Goal: Transaction & Acquisition: Purchase product/service

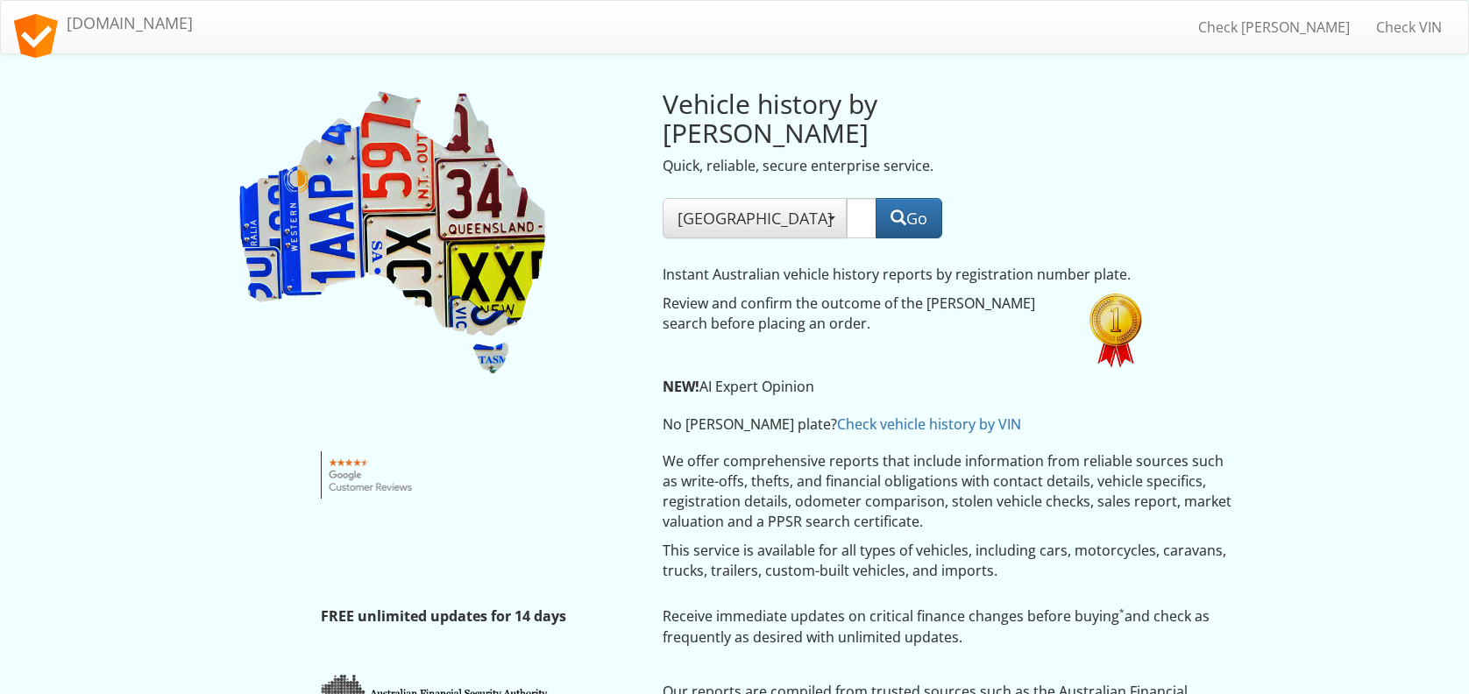
click at [847, 198] on input "text" at bounding box center [862, 218] width 30 height 40
type input "YNY79E"
click at [904, 198] on button "Go" at bounding box center [908, 218] width 67 height 40
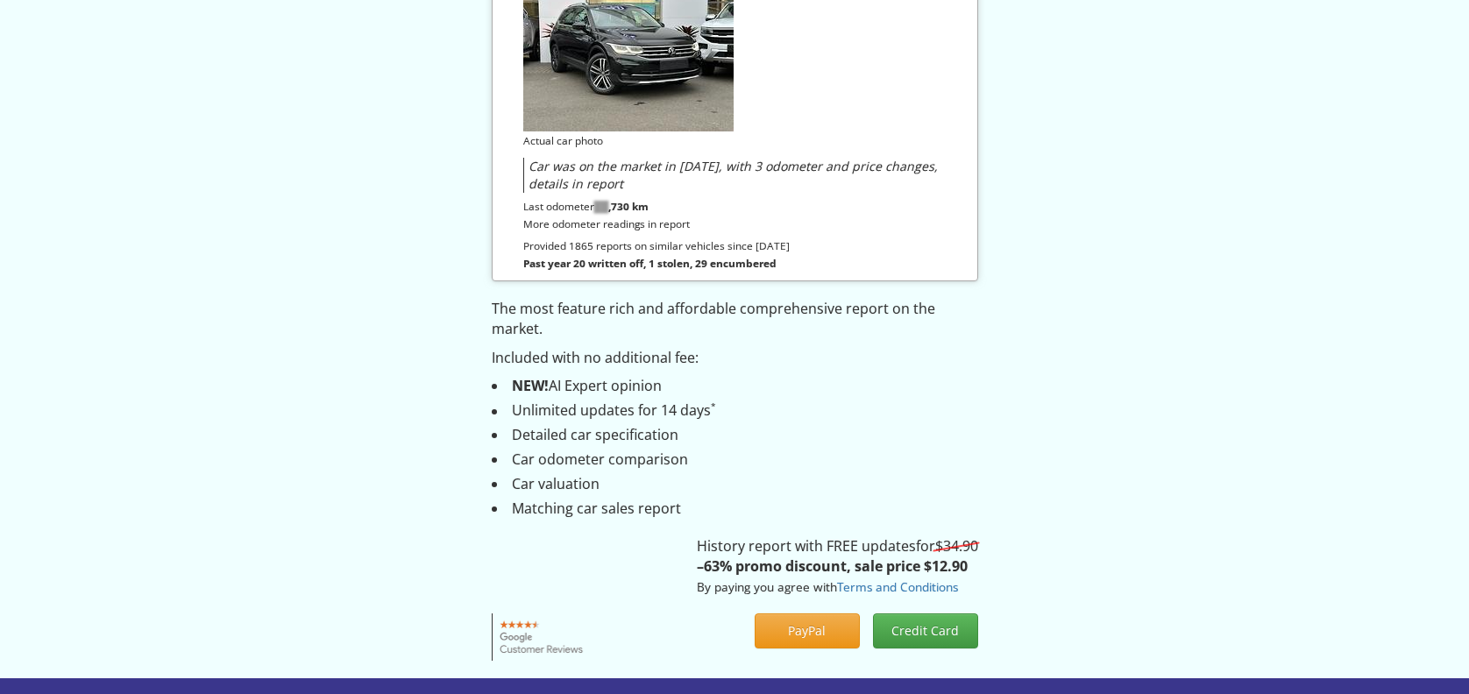
scroll to position [351, 0]
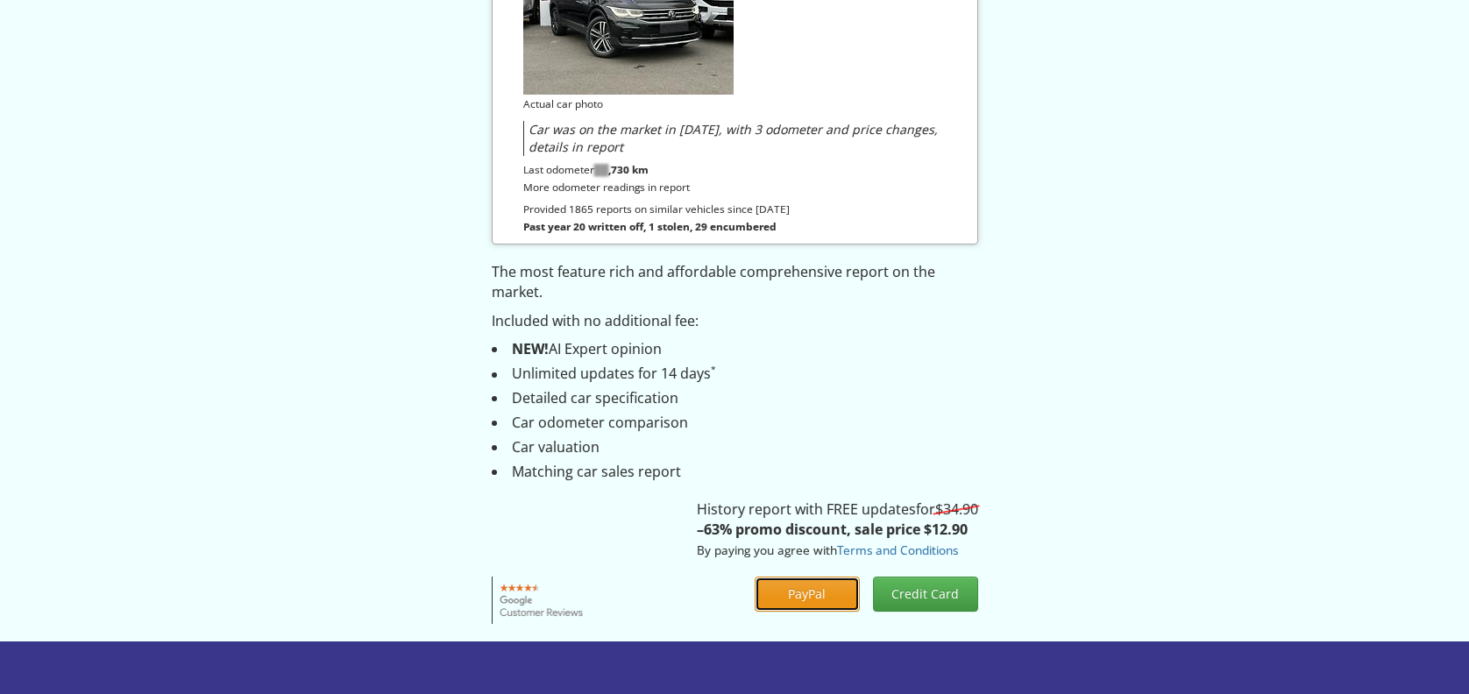
click at [821, 591] on button "PayPal" at bounding box center [807, 594] width 105 height 35
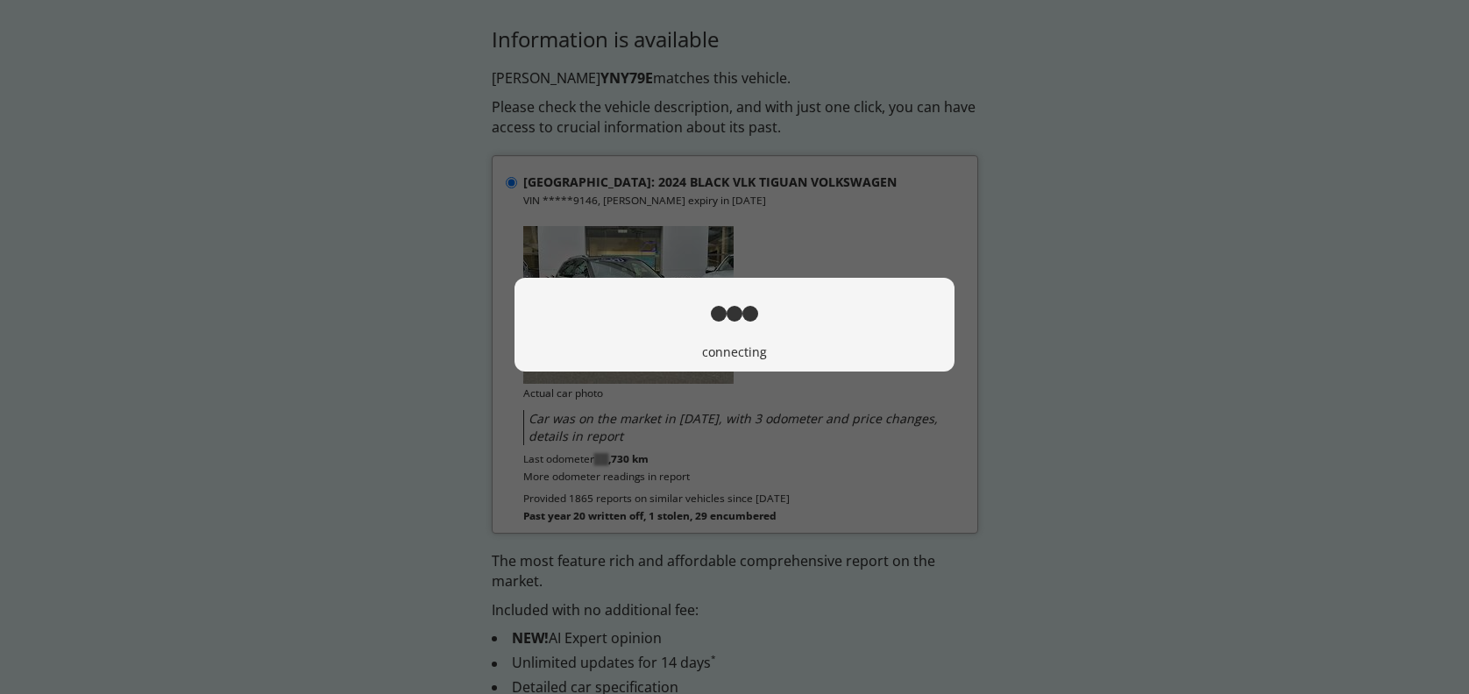
scroll to position [0, 0]
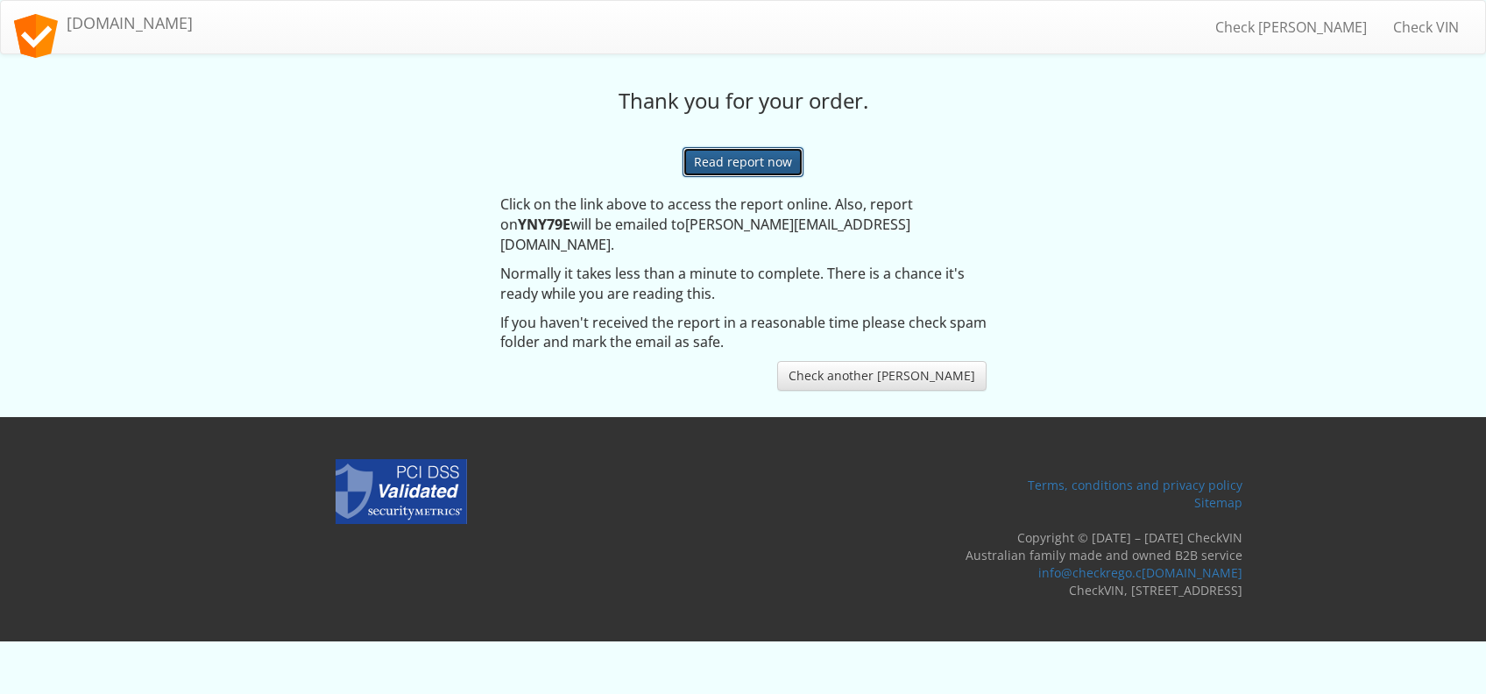
click at [751, 151] on link "Read report now" at bounding box center [743, 162] width 121 height 30
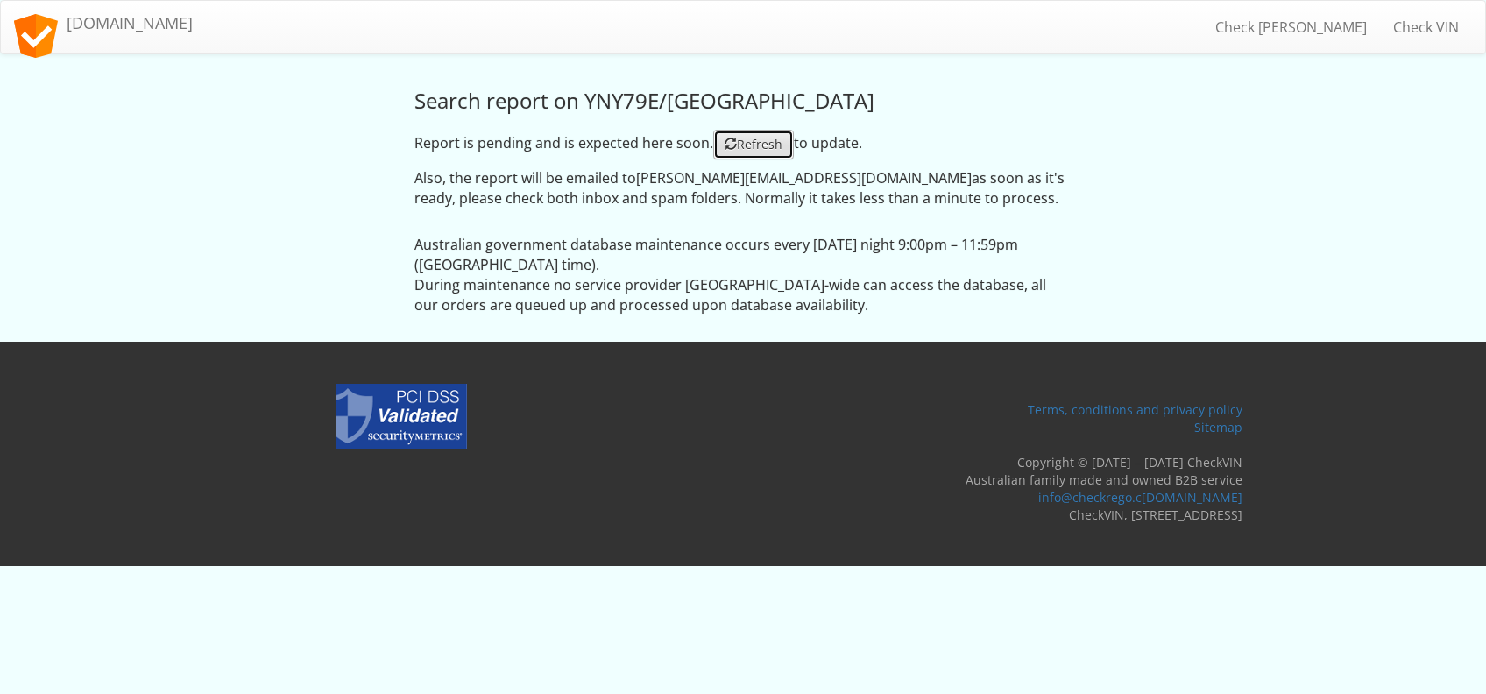
click at [748, 152] on link "Refresh" at bounding box center [753, 145] width 81 height 30
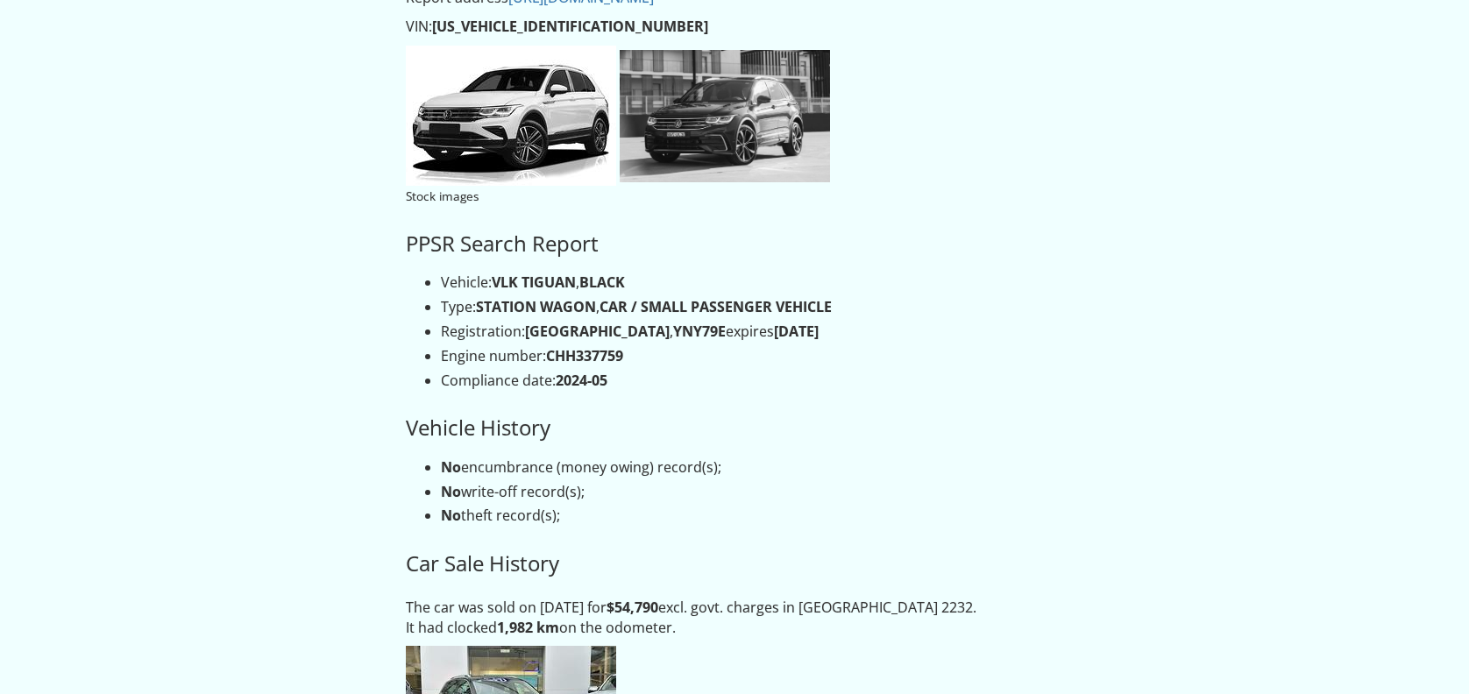
scroll to position [117, 0]
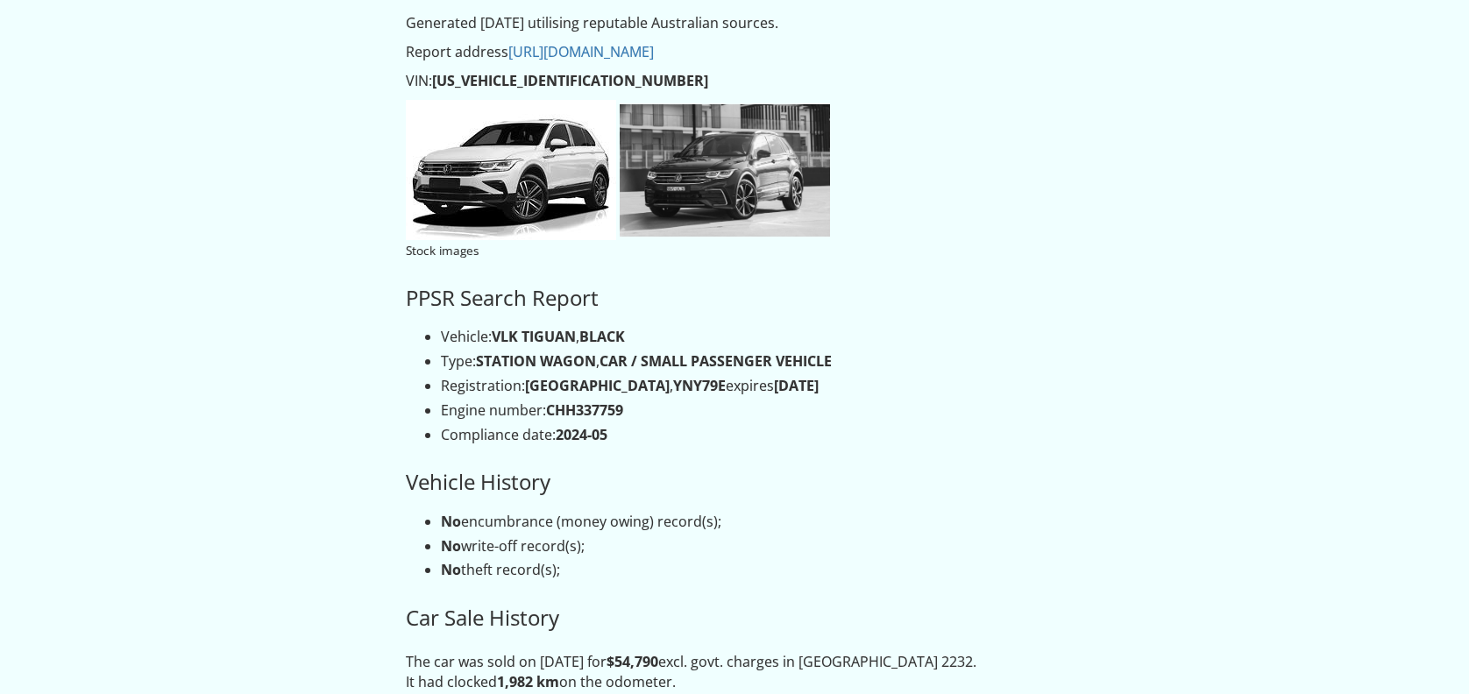
click at [566, 74] on strong "[US_VEHICLE_IDENTIFICATION_NUMBER]" at bounding box center [570, 80] width 276 height 19
copy strong "[US_VEHICLE_IDENTIFICATION_NUMBER]"
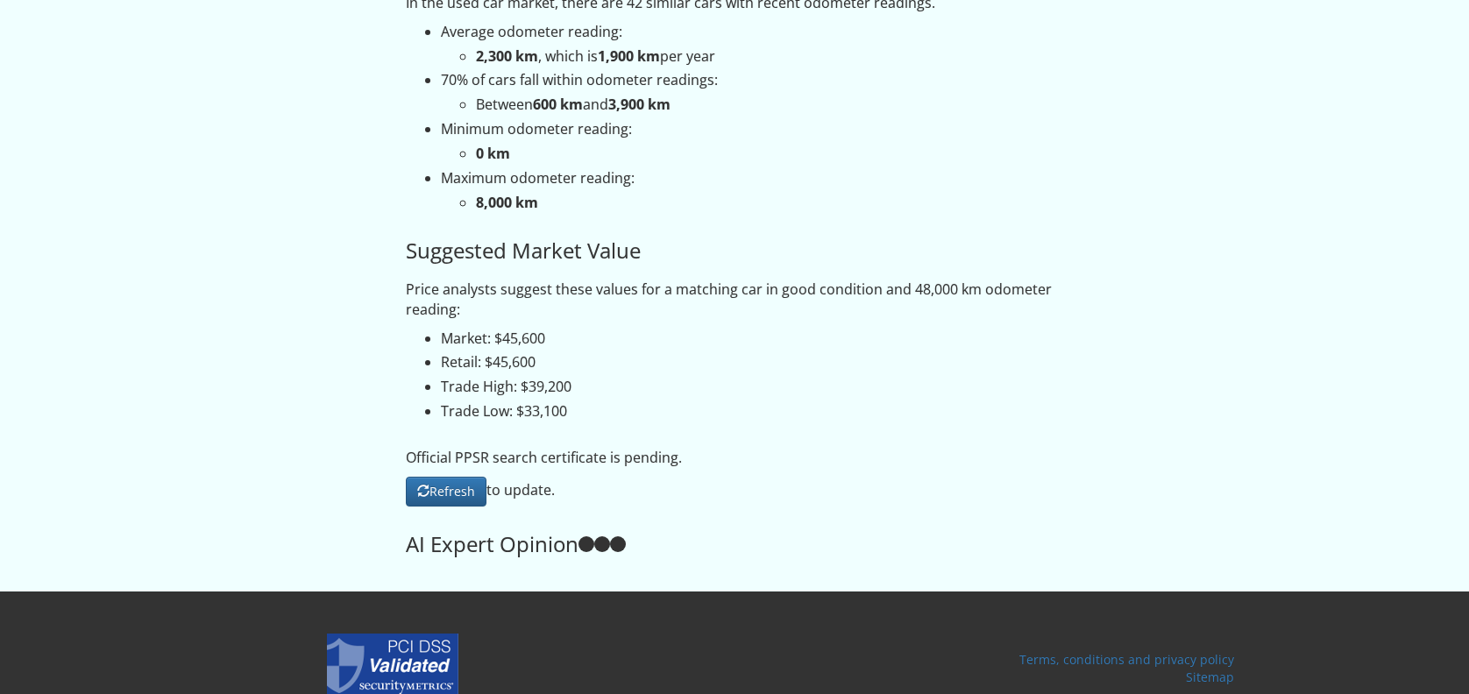
scroll to position [1756, 0]
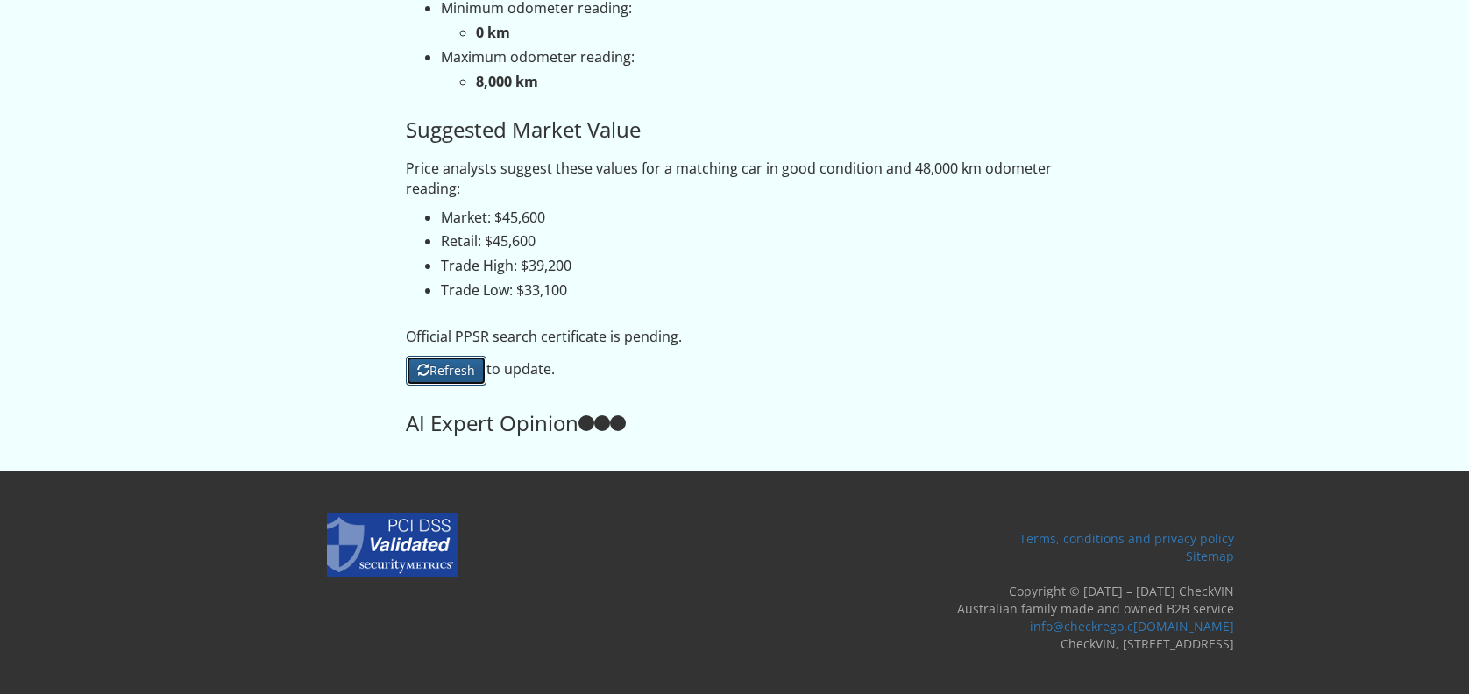
click at [450, 373] on link "Refresh" at bounding box center [446, 371] width 81 height 30
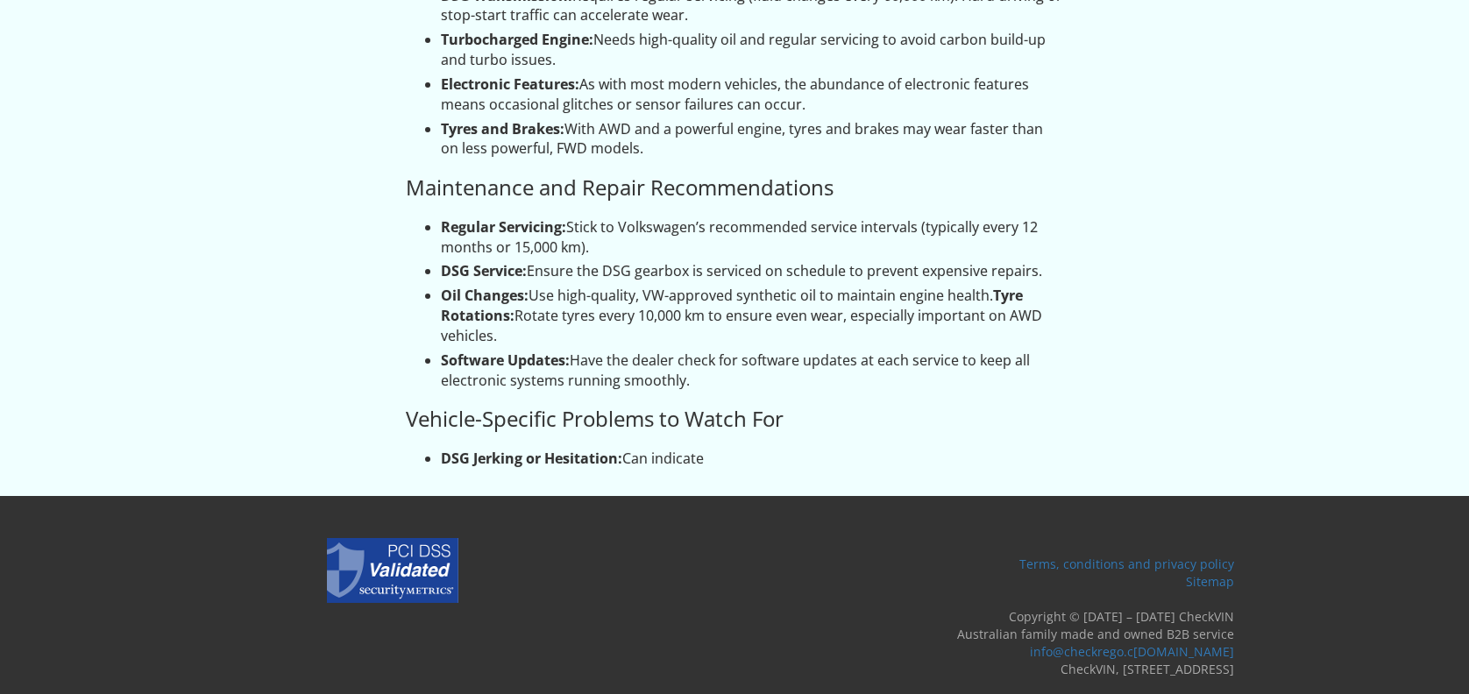
scroll to position [4264, 0]
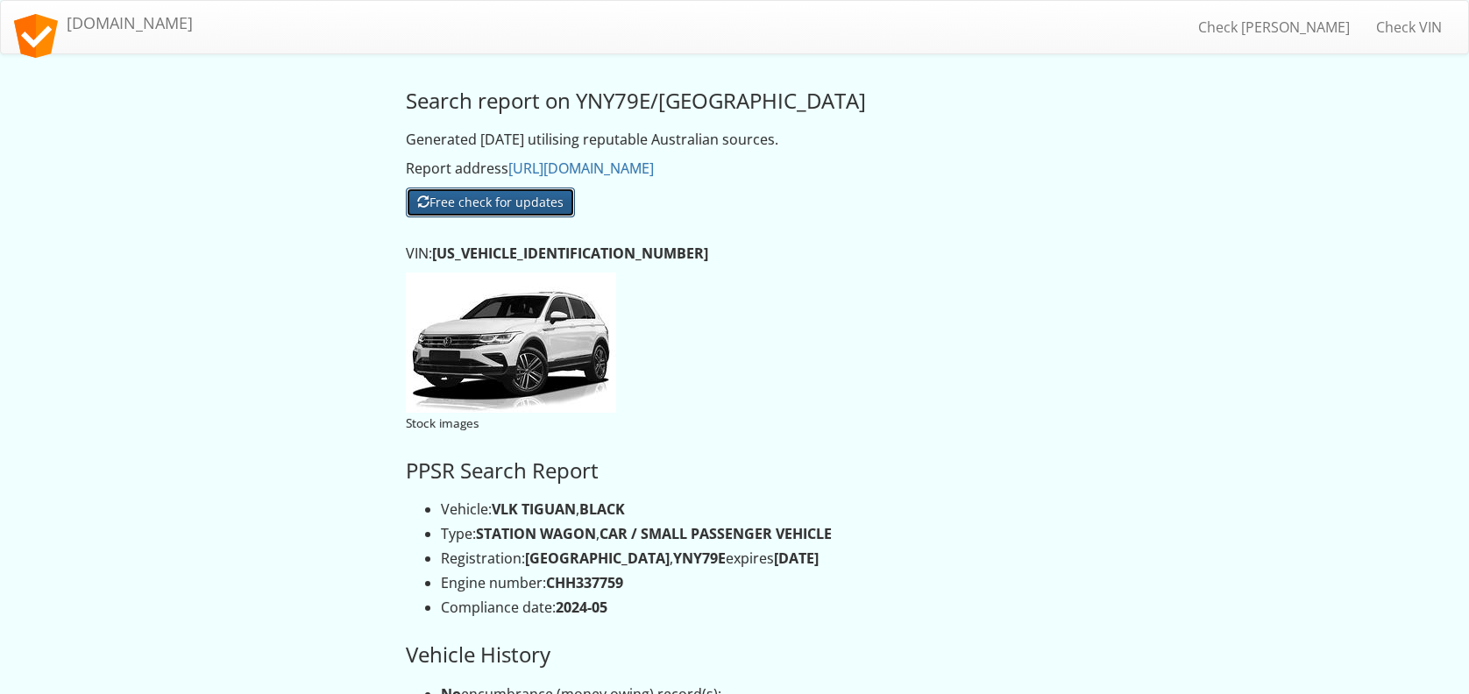
click at [515, 200] on button "Free check for updates" at bounding box center [490, 203] width 169 height 30
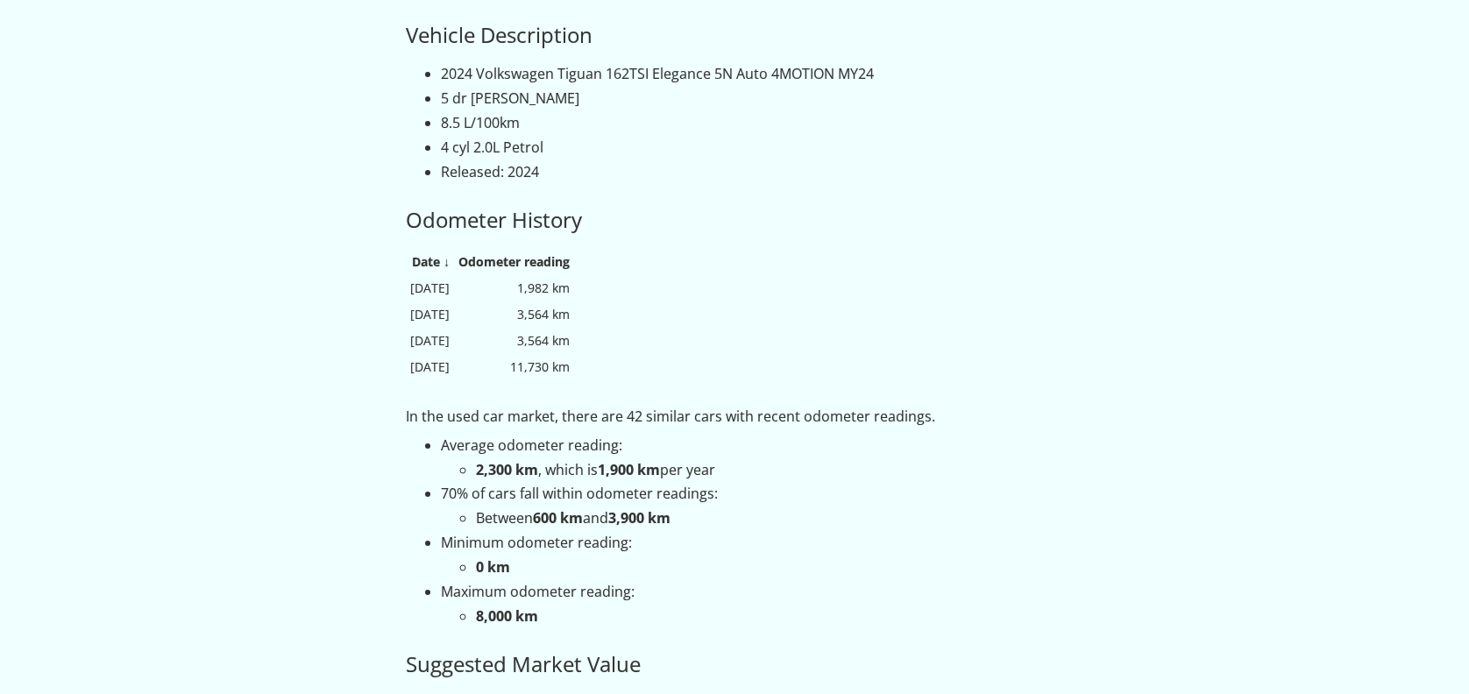
scroll to position [1869, 0]
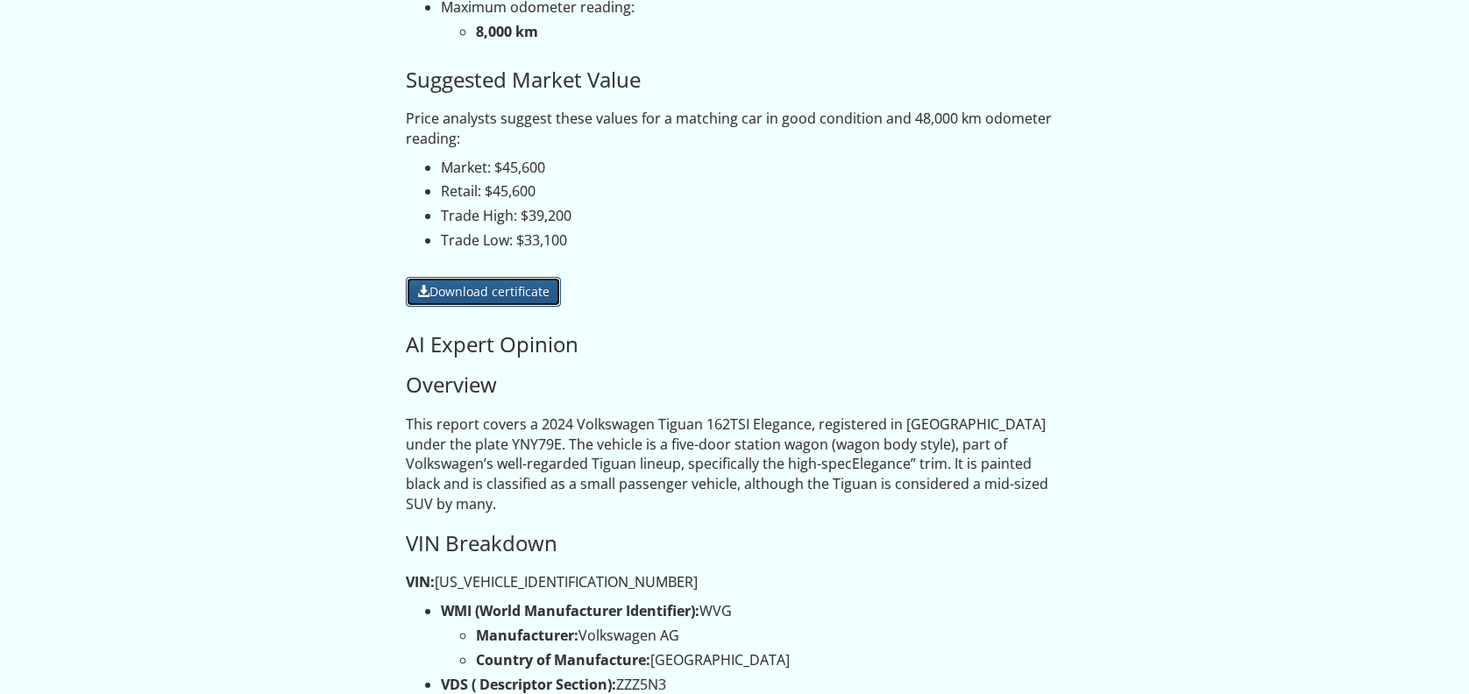
click at [507, 282] on link "Download certificate" at bounding box center [483, 292] width 155 height 30
